Goal: Task Accomplishment & Management: Complete application form

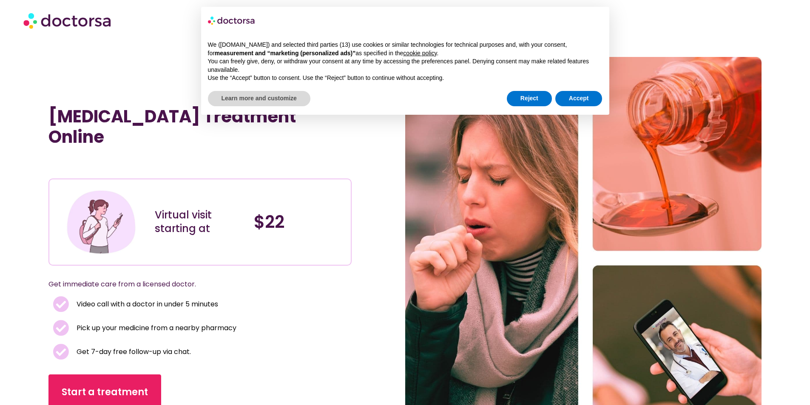
scroll to position [43, 0]
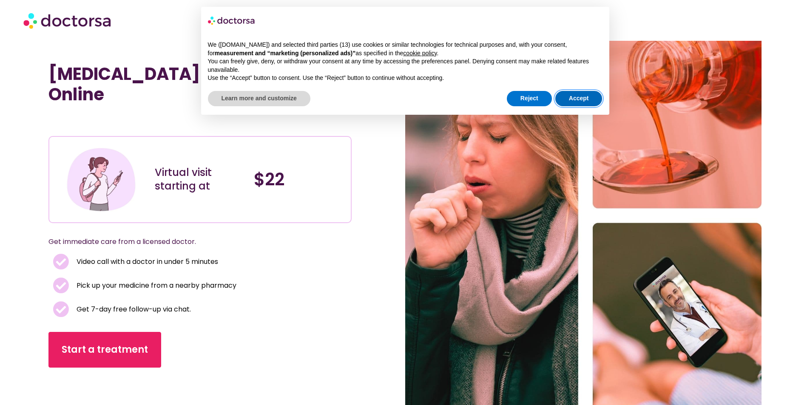
click at [568, 98] on button "Accept" at bounding box center [578, 98] width 47 height 15
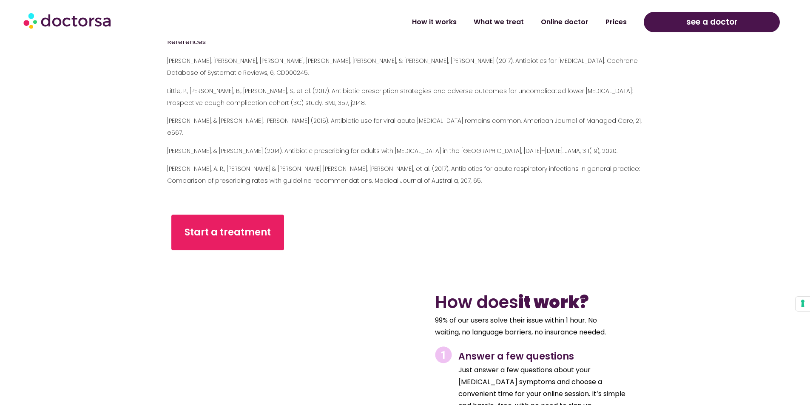
scroll to position [2465, 0]
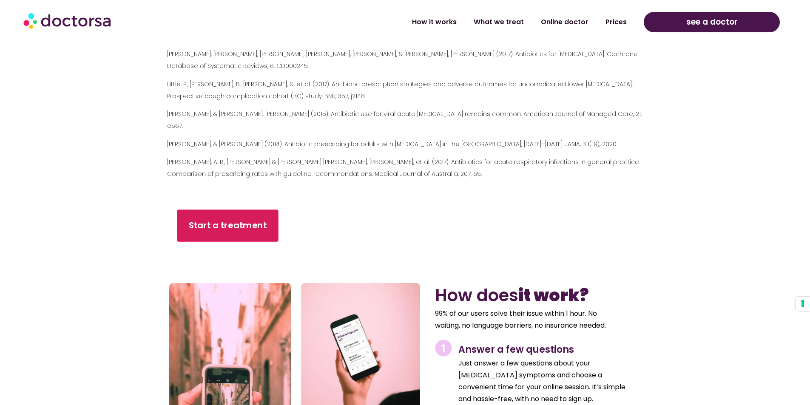
click at [224, 220] on span "Start a treatment" at bounding box center [228, 226] width 78 height 12
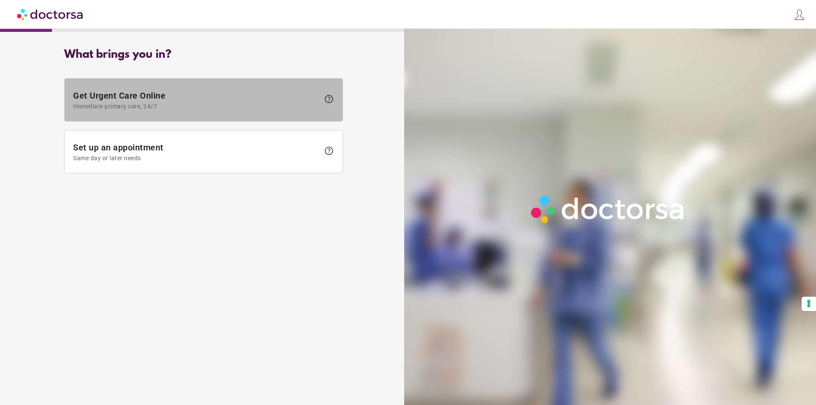
click at [143, 99] on span "Get Urgent Care Online Immediate primary care, 24/7" at bounding box center [196, 100] width 247 height 19
